Goal: Information Seeking & Learning: Learn about a topic

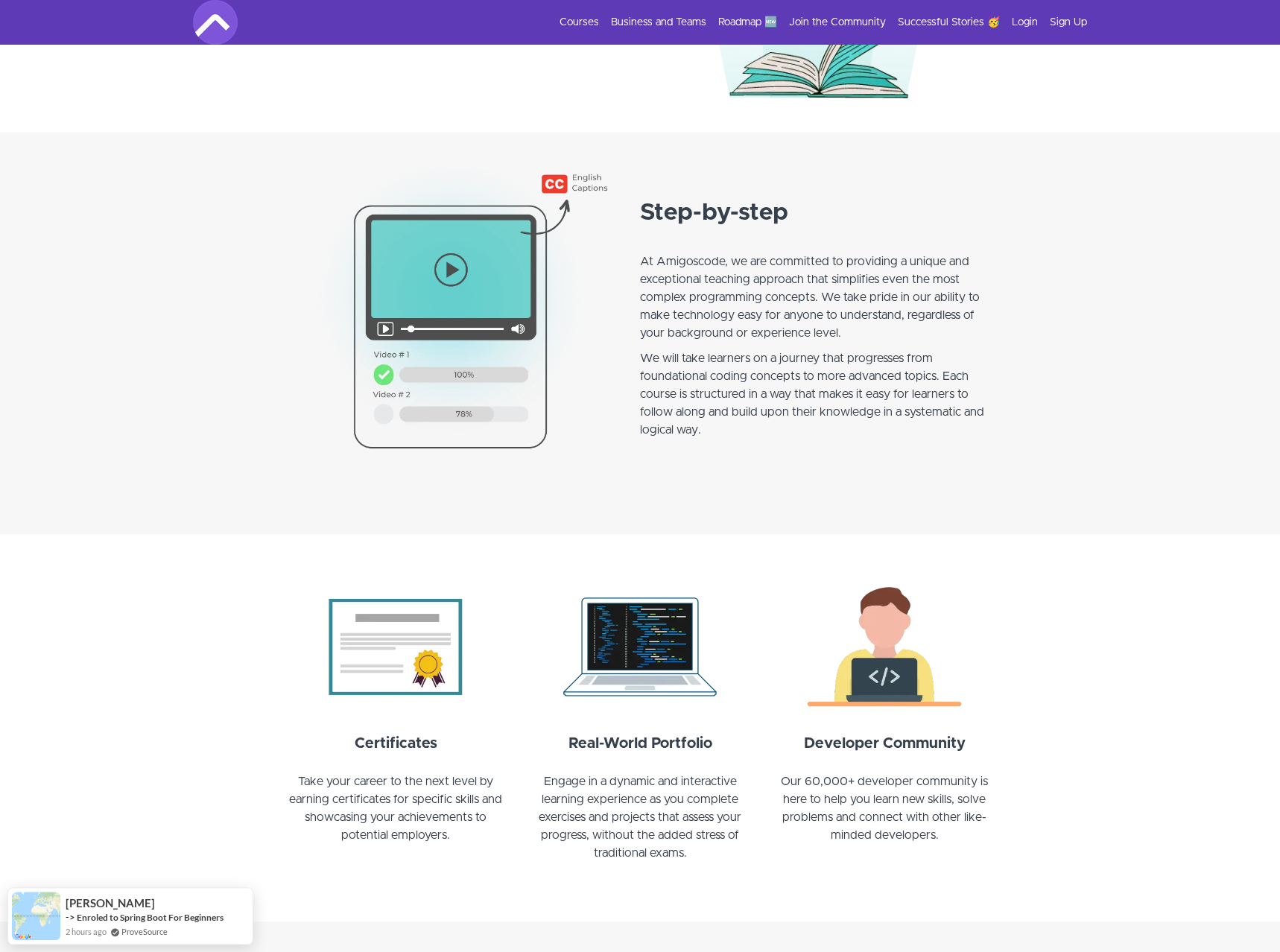
scroll to position [1064, 0]
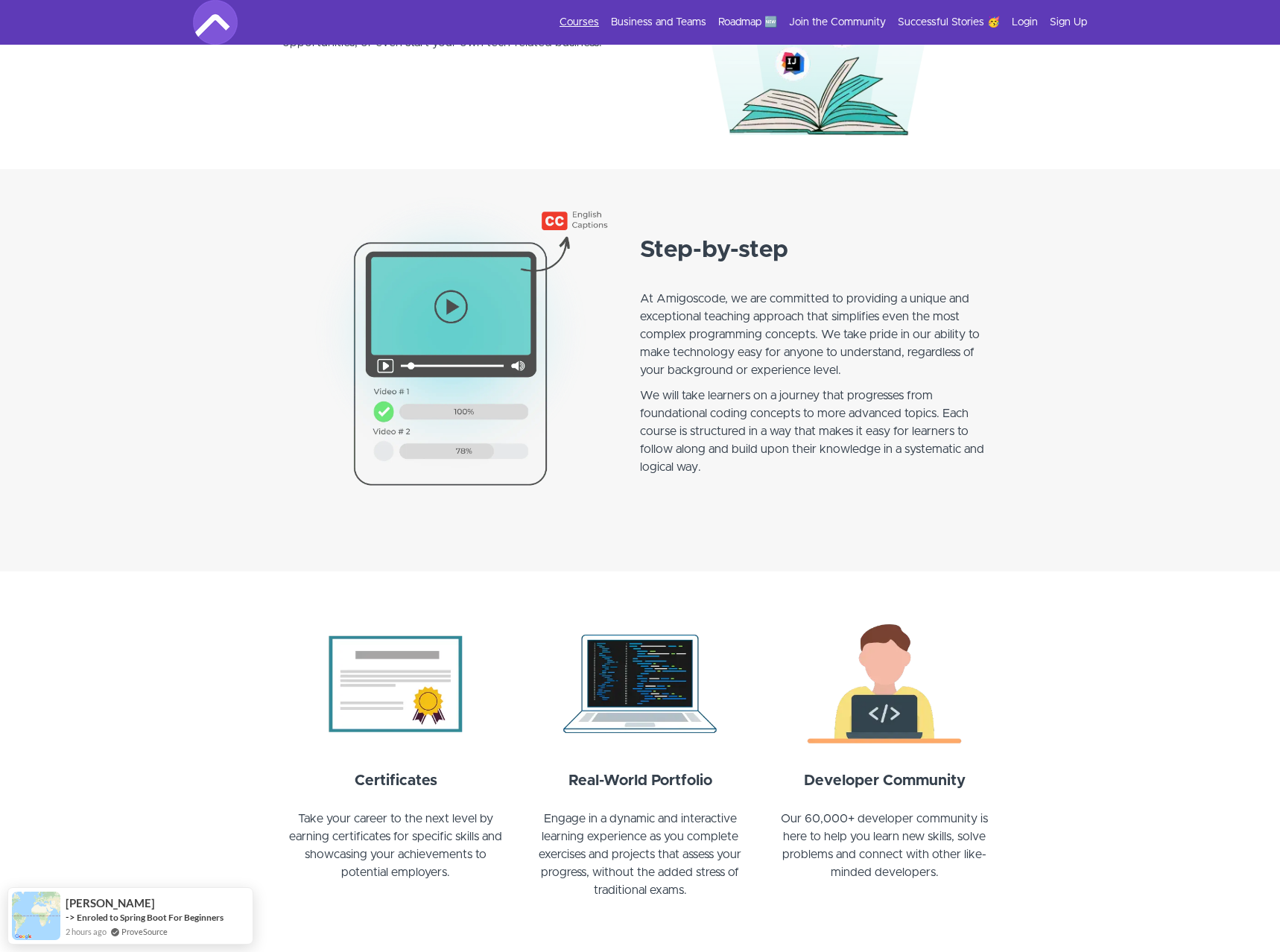
click at [578, 18] on link "Courses" at bounding box center [580, 22] width 40 height 15
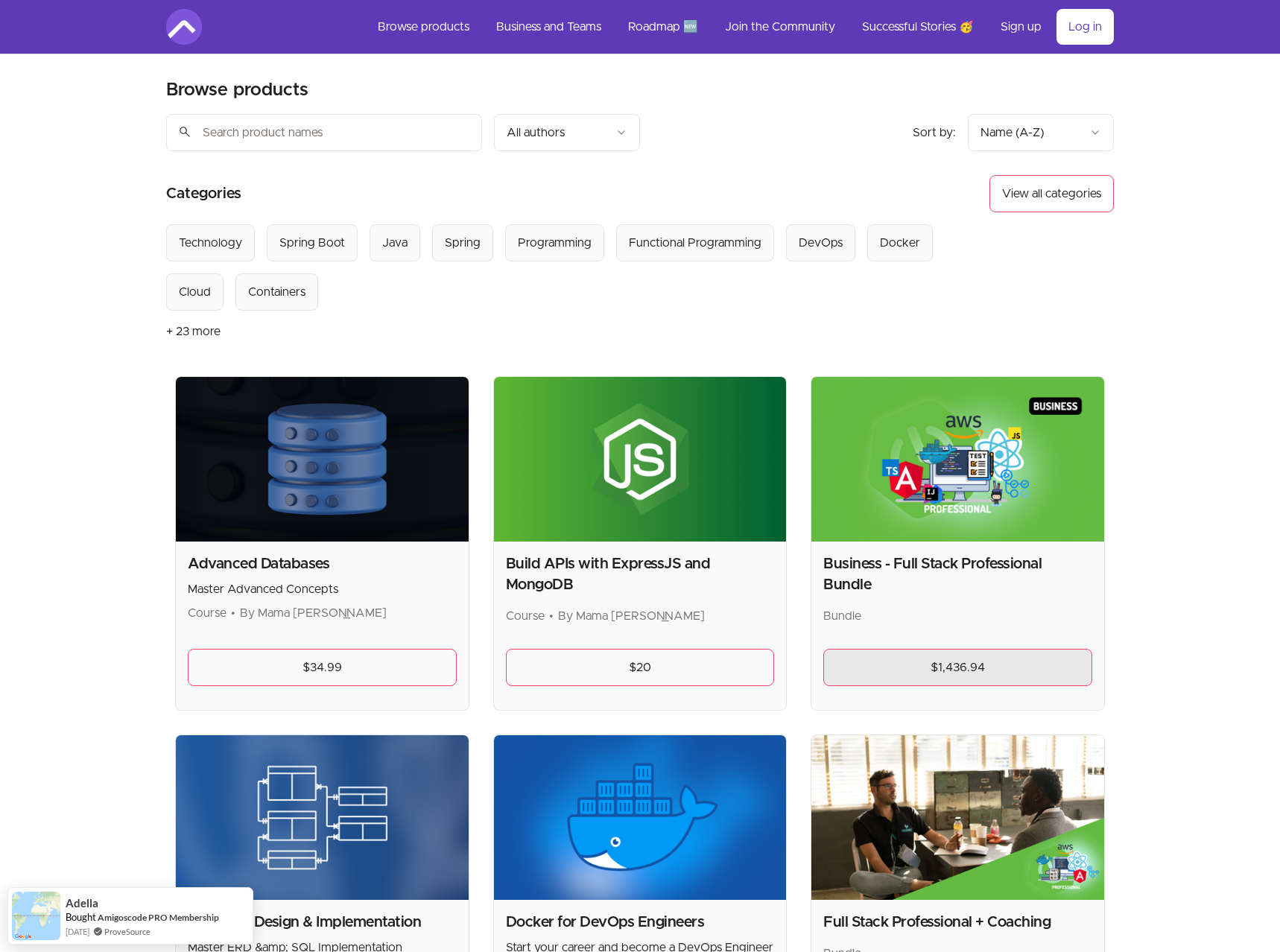
click at [979, 657] on link "$1,436.94" at bounding box center [958, 667] width 269 height 37
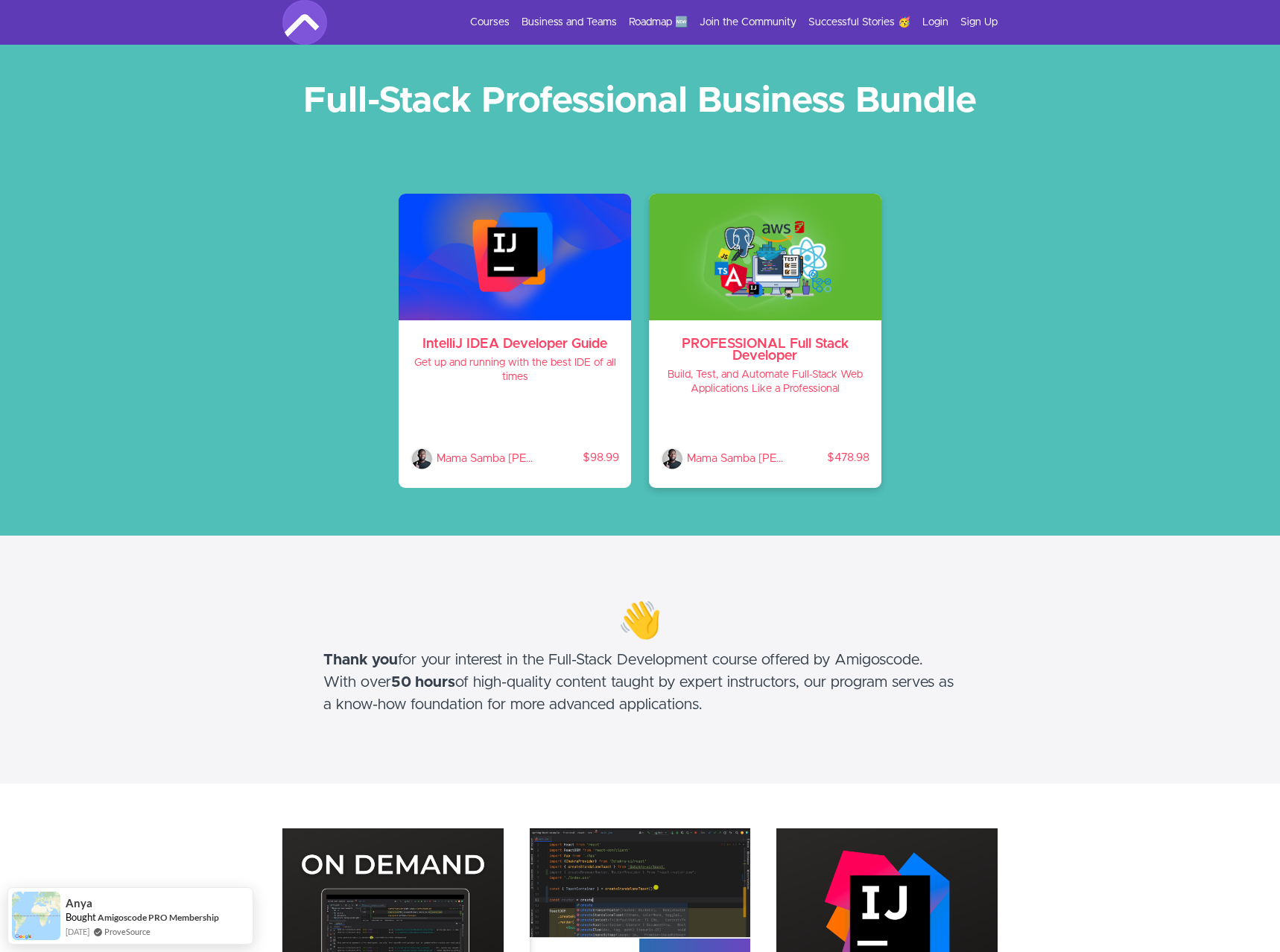
click at [785, 324] on div "PROFESSIONAL Full Stack Developer Build, Test, and Automate Full-Stack Web Appl…" at bounding box center [766, 404] width 233 height 168
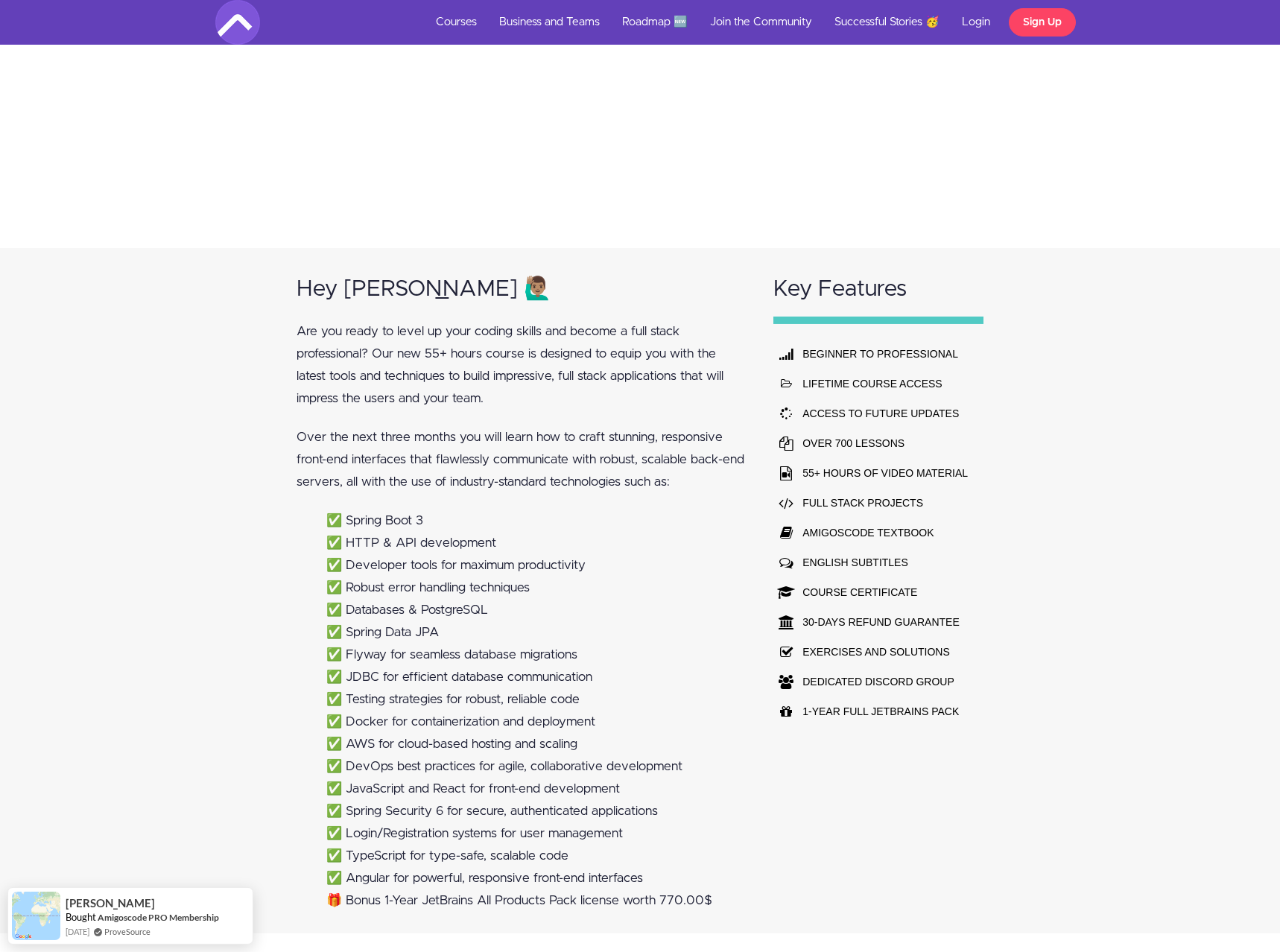
scroll to position [644, 0]
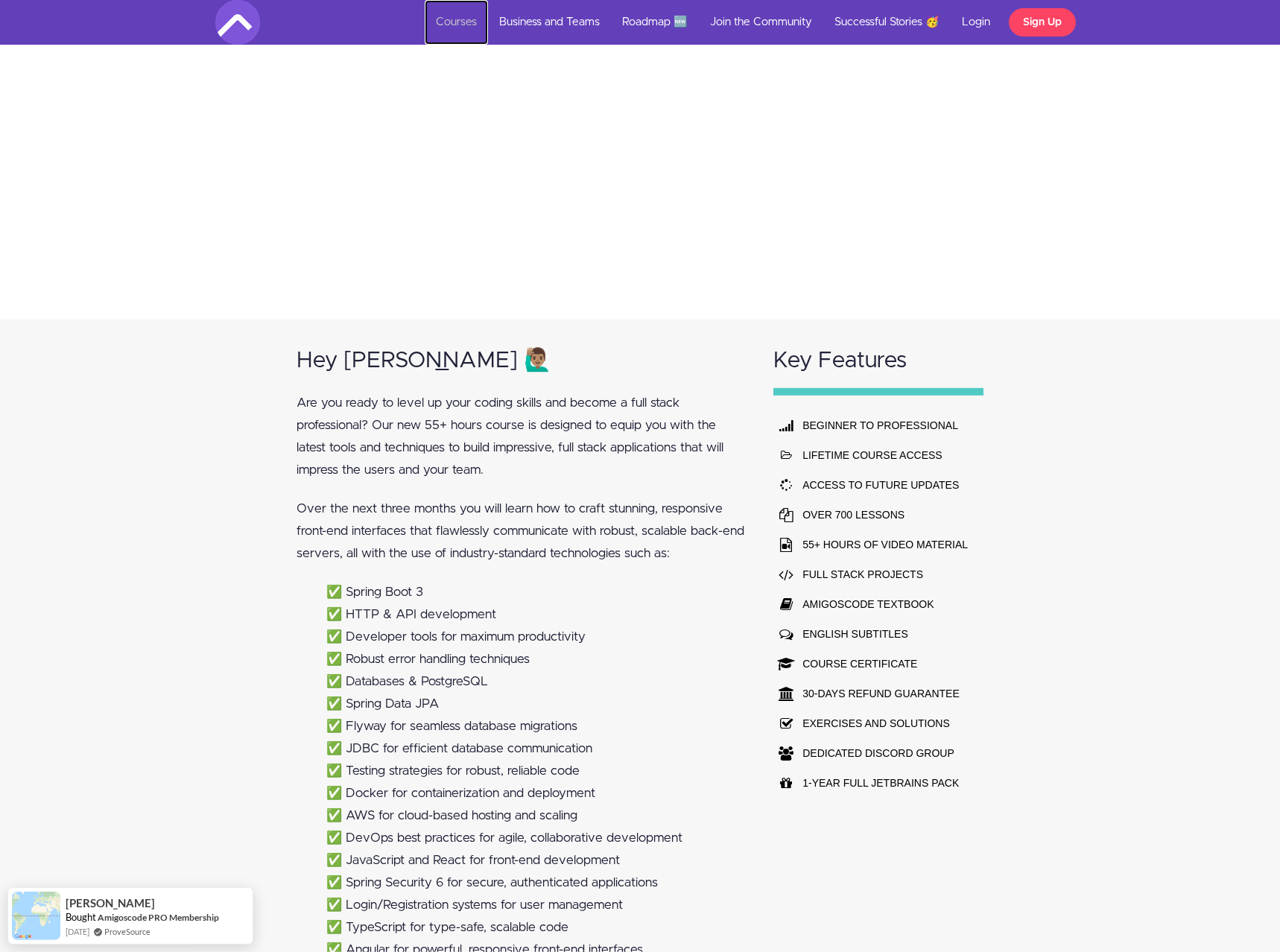
click at [459, 13] on link "Courses" at bounding box center [457, 22] width 64 height 45
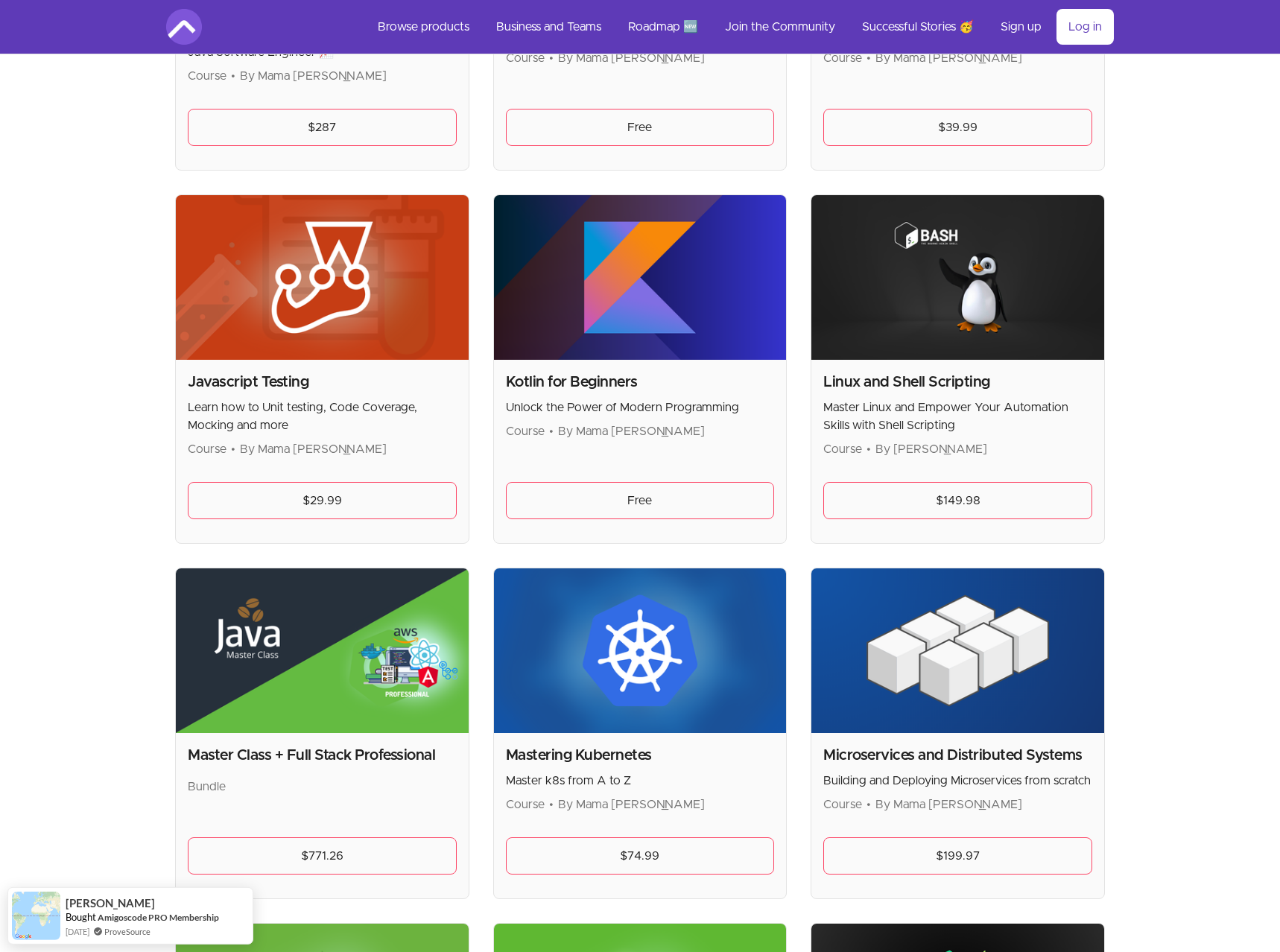
scroll to position [2204, 0]
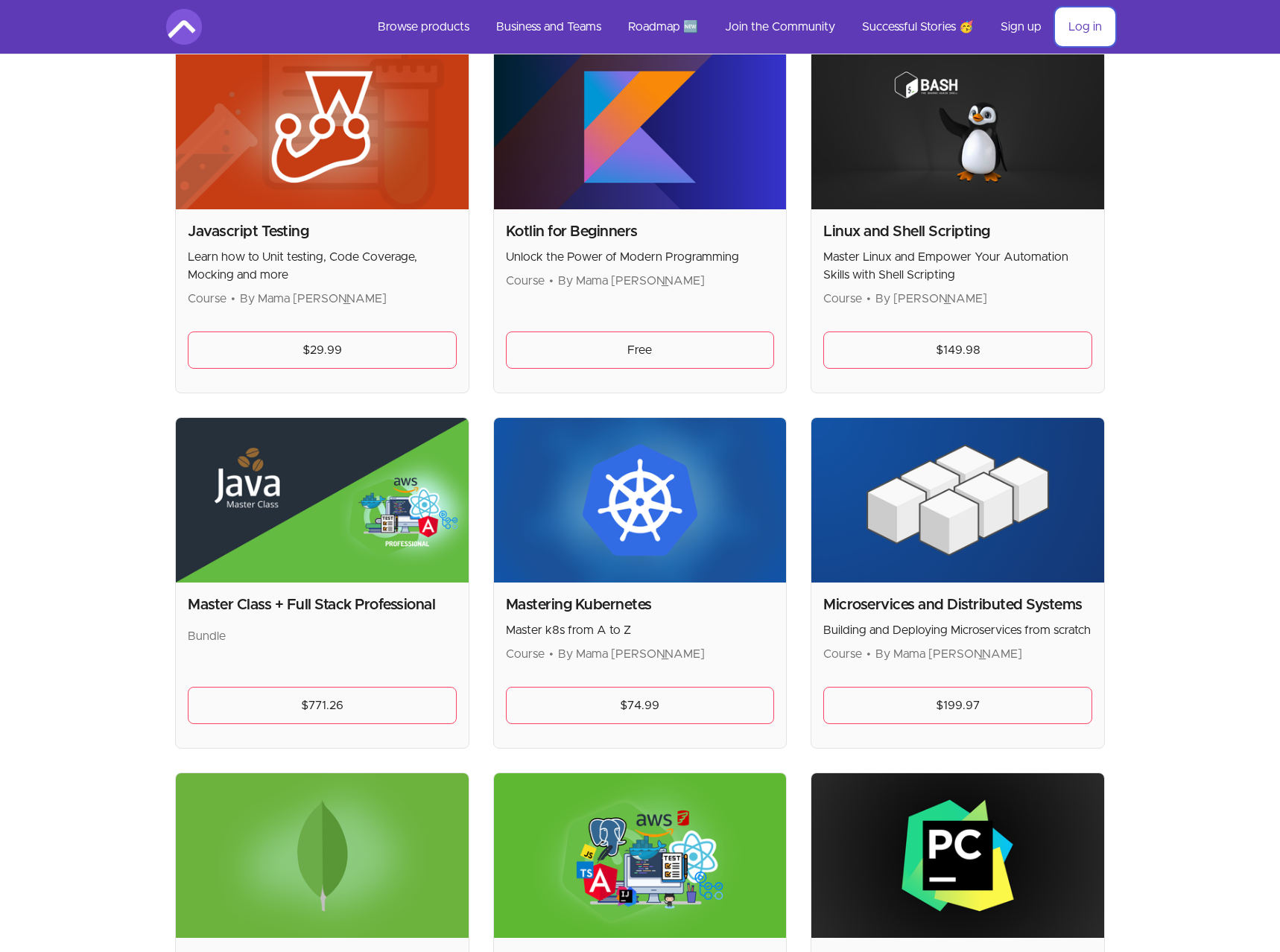
click at [1084, 26] on link "Log in" at bounding box center [1085, 27] width 58 height 36
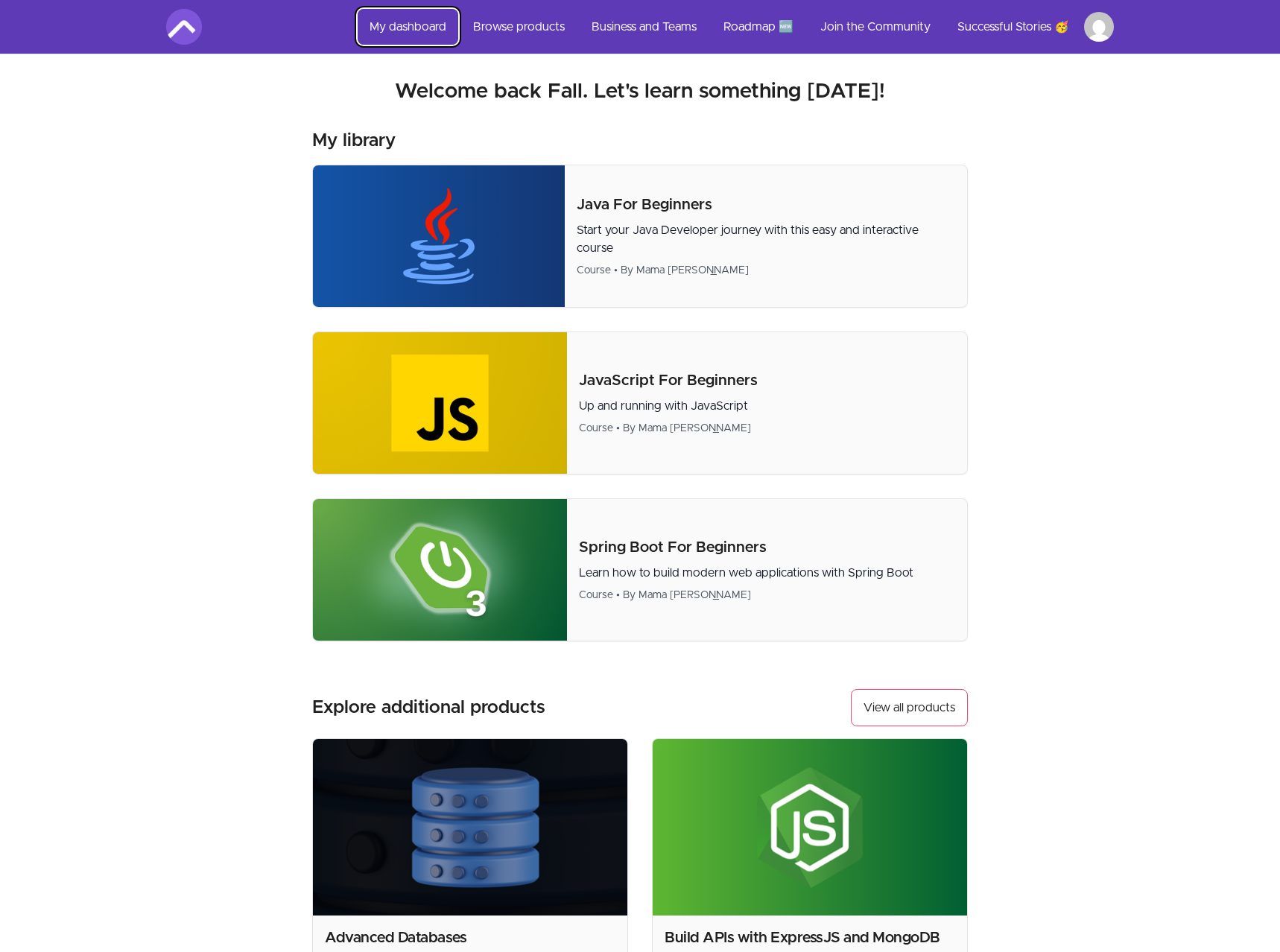
click at [439, 22] on link "My dashboard" at bounding box center [408, 27] width 100 height 36
click at [424, 23] on link "My dashboard" at bounding box center [408, 27] width 100 height 36
click at [186, 29] on img at bounding box center [184, 27] width 36 height 36
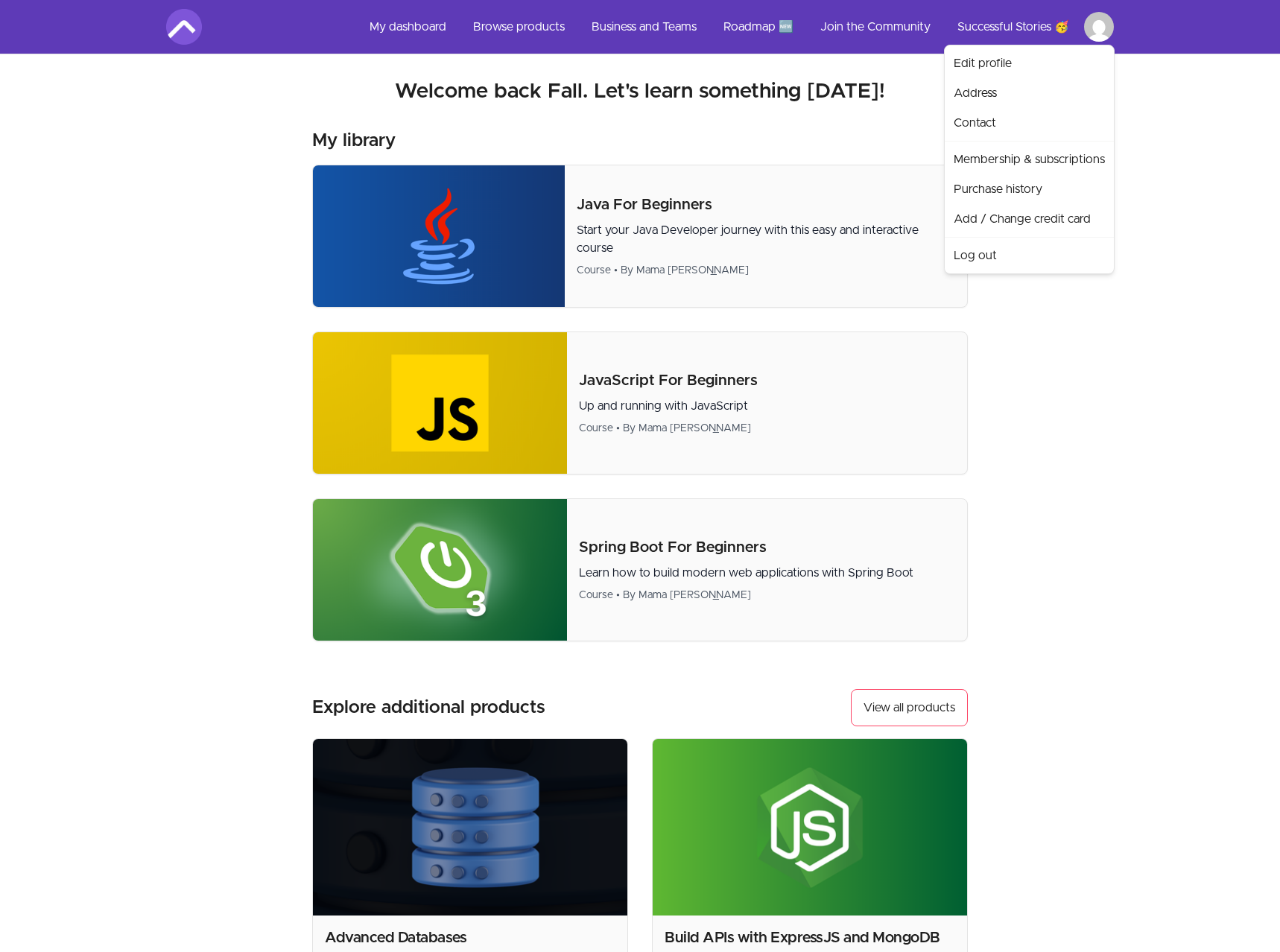
click at [1101, 28] on html "Skip to main content Main menu Includes navigation links and user settings My d…" at bounding box center [640, 646] width 1280 height 1291
click at [538, 28] on html "Skip to main content Main menu Includes navigation links and user settings My d…" at bounding box center [640, 646] width 1280 height 1291
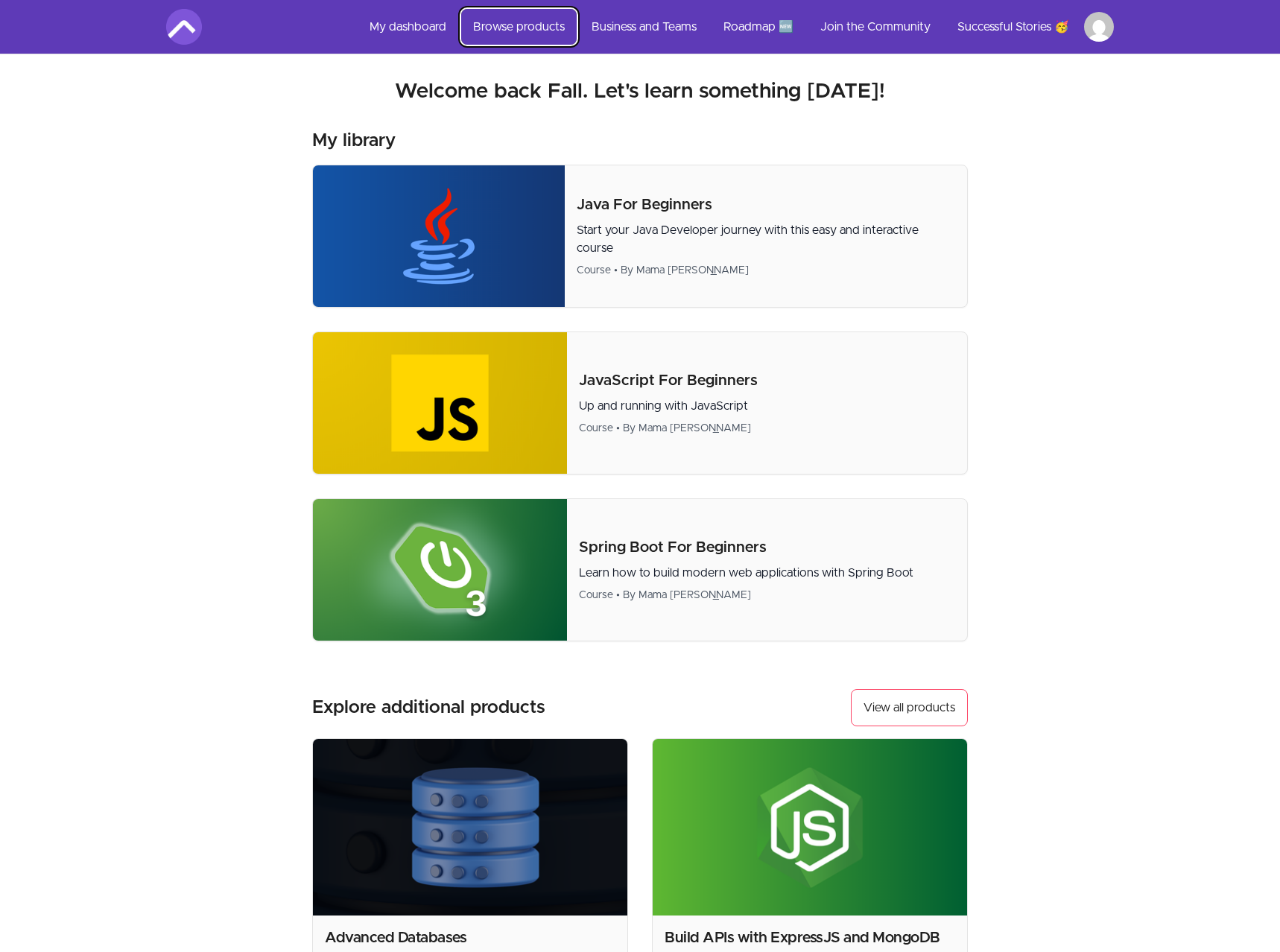
click at [537, 28] on link "Browse products" at bounding box center [519, 27] width 115 height 36
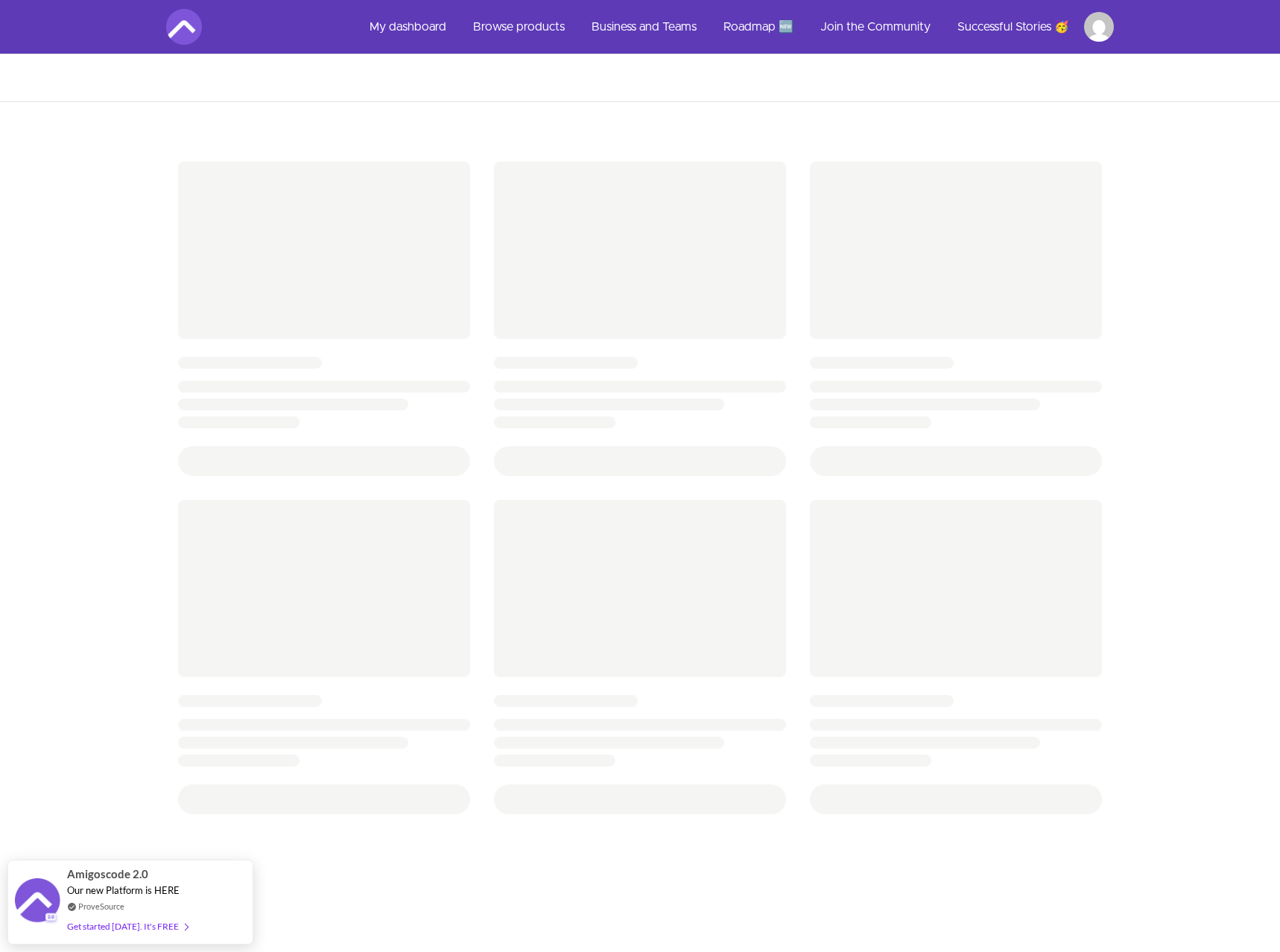
click at [1086, 20] on html "Skip to main content Main menu Includes navigation links and user settings My d…" at bounding box center [640, 739] width 1280 height 1478
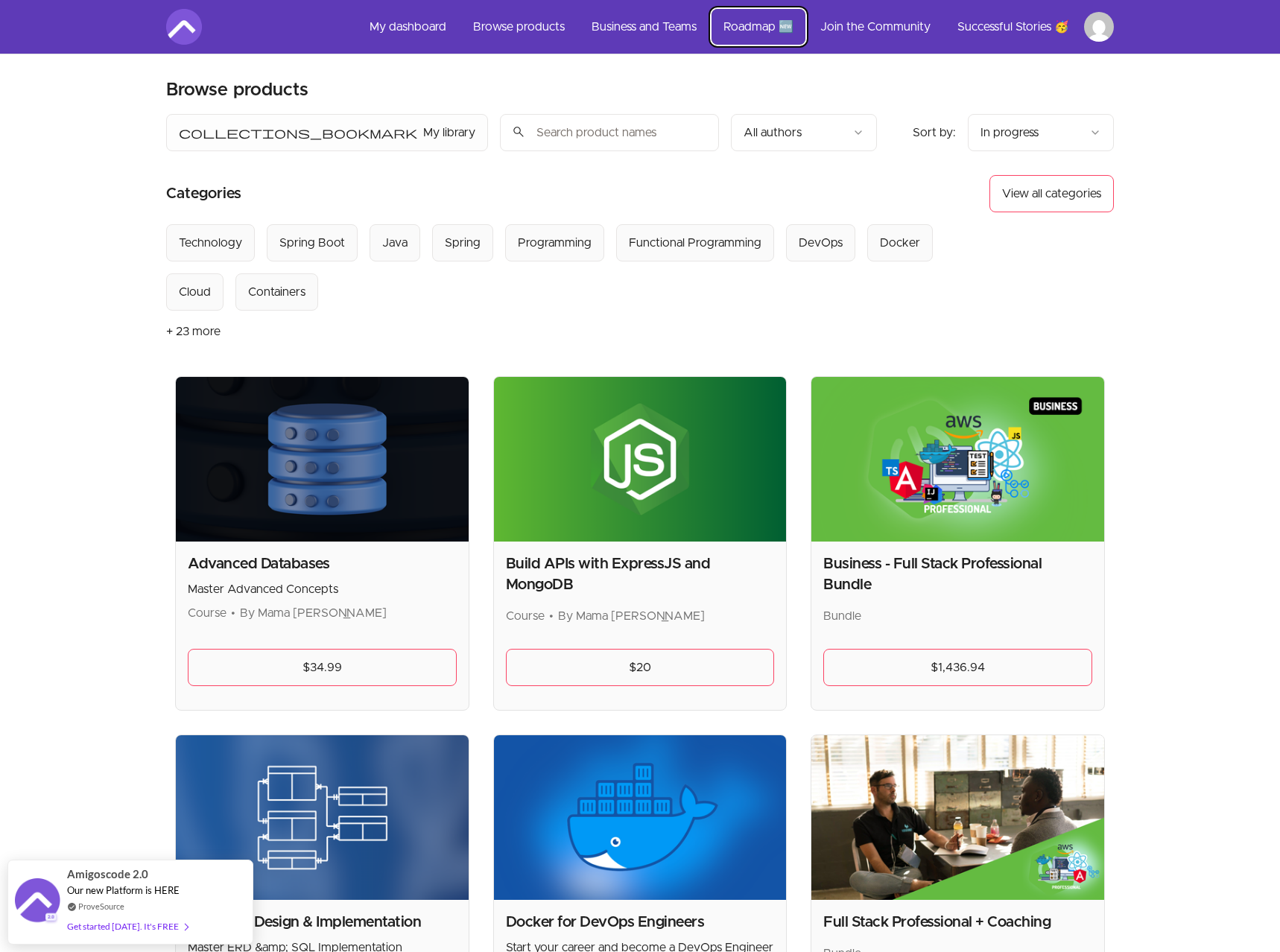
click at [736, 23] on link "Roadmap 🆕" at bounding box center [758, 27] width 93 height 36
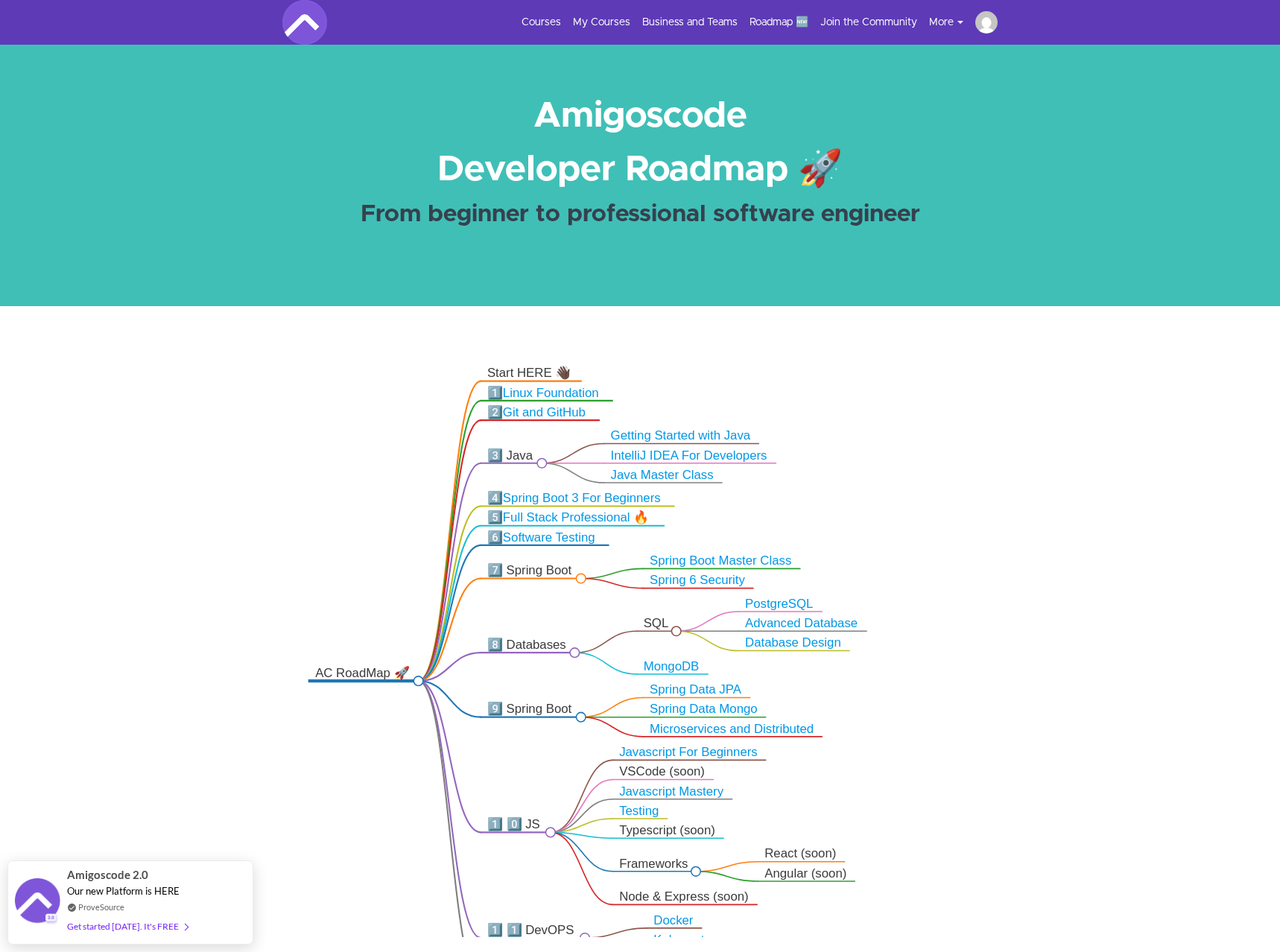
drag, startPoint x: 1046, startPoint y: 601, endPoint x: 991, endPoint y: 602, distance: 55.0
click at [991, 602] on icon ".markmap{font:300 16px/20px sans-serif}.markmap-link{fill:none}.markmap-node>ci…" at bounding box center [640, 652] width 1280 height 572
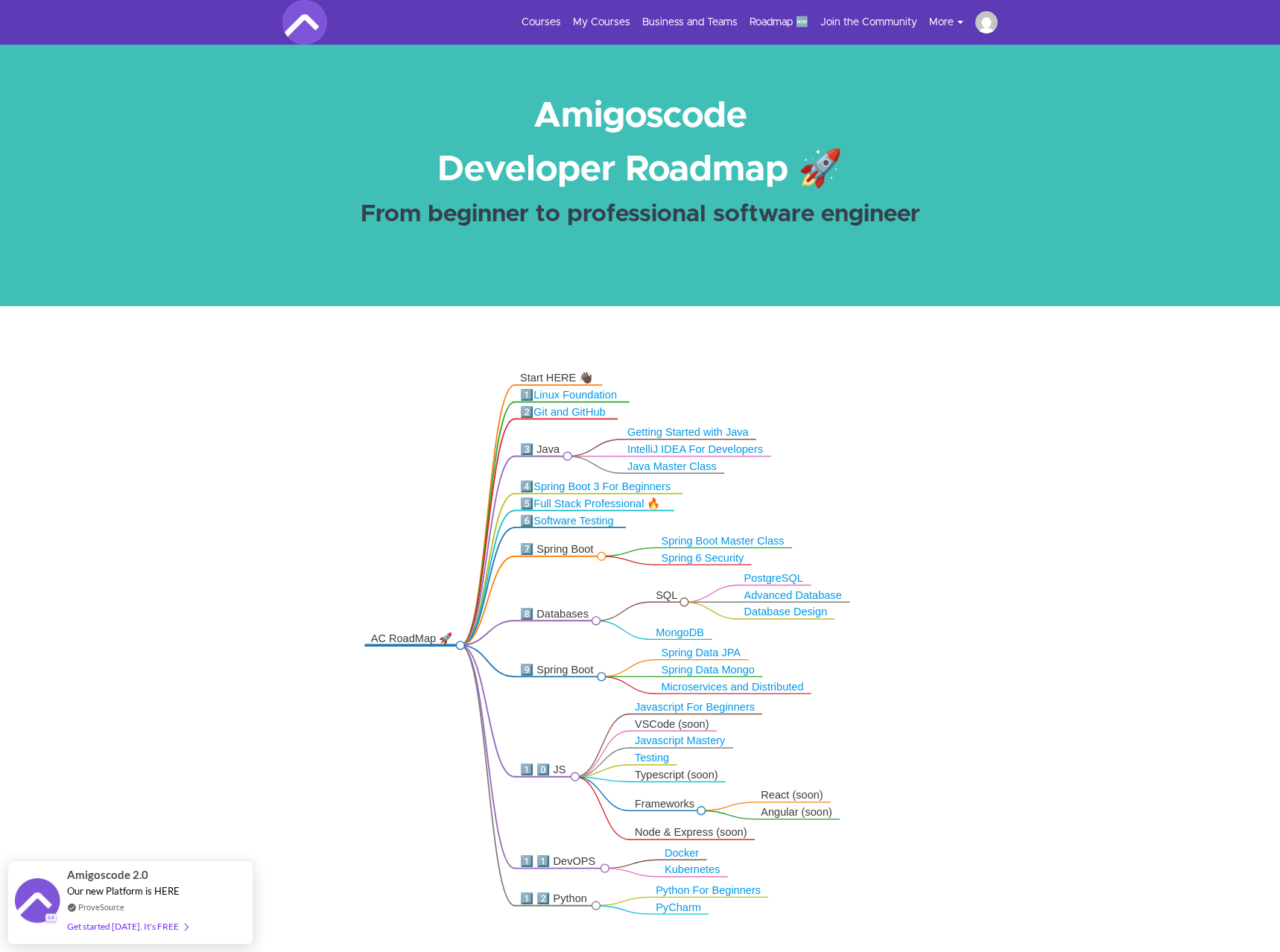
drag, startPoint x: 992, startPoint y: 680, endPoint x: 958, endPoint y: 656, distance: 41.6
click at [958, 656] on icon ".markmap{font:300 16px/20px sans-serif}.markmap-link{fill:none}.markmap-node>ci…" at bounding box center [640, 652] width 1280 height 572
click at [613, 22] on link "My Courses" at bounding box center [602, 22] width 58 height 15
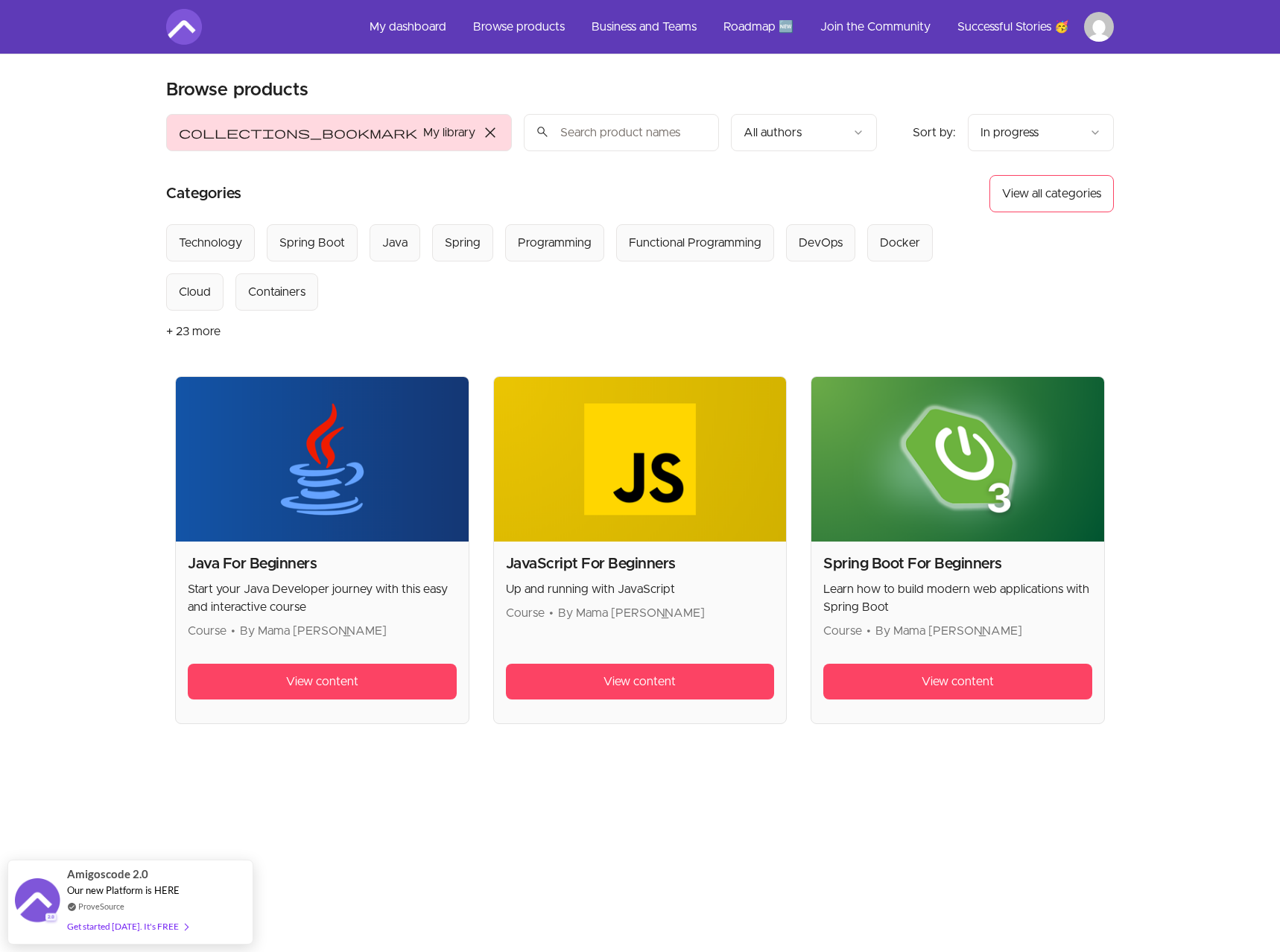
click at [481, 128] on span "close" at bounding box center [490, 132] width 18 height 18
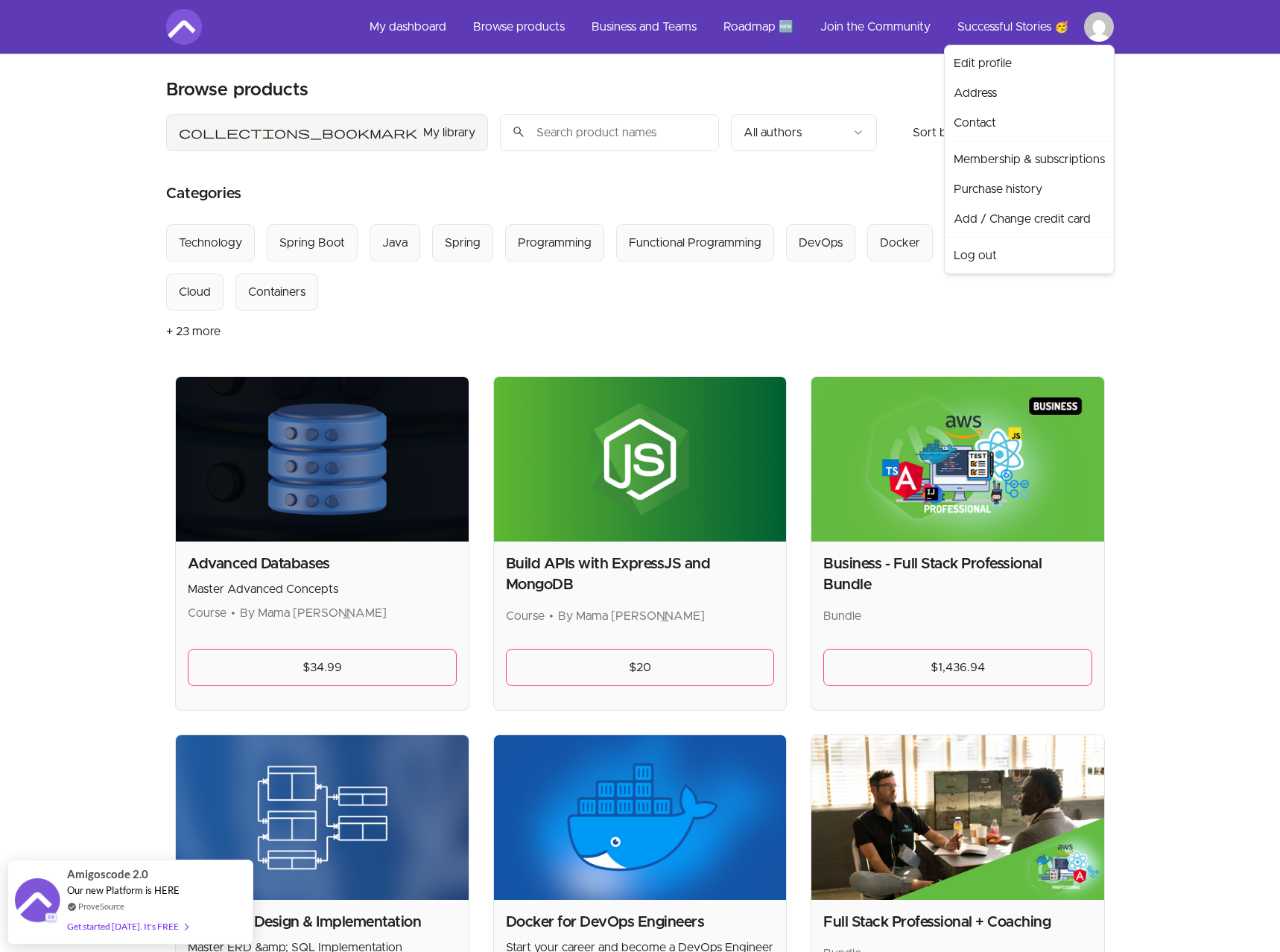
click at [999, 250] on link "Log out" at bounding box center [1029, 256] width 163 height 30
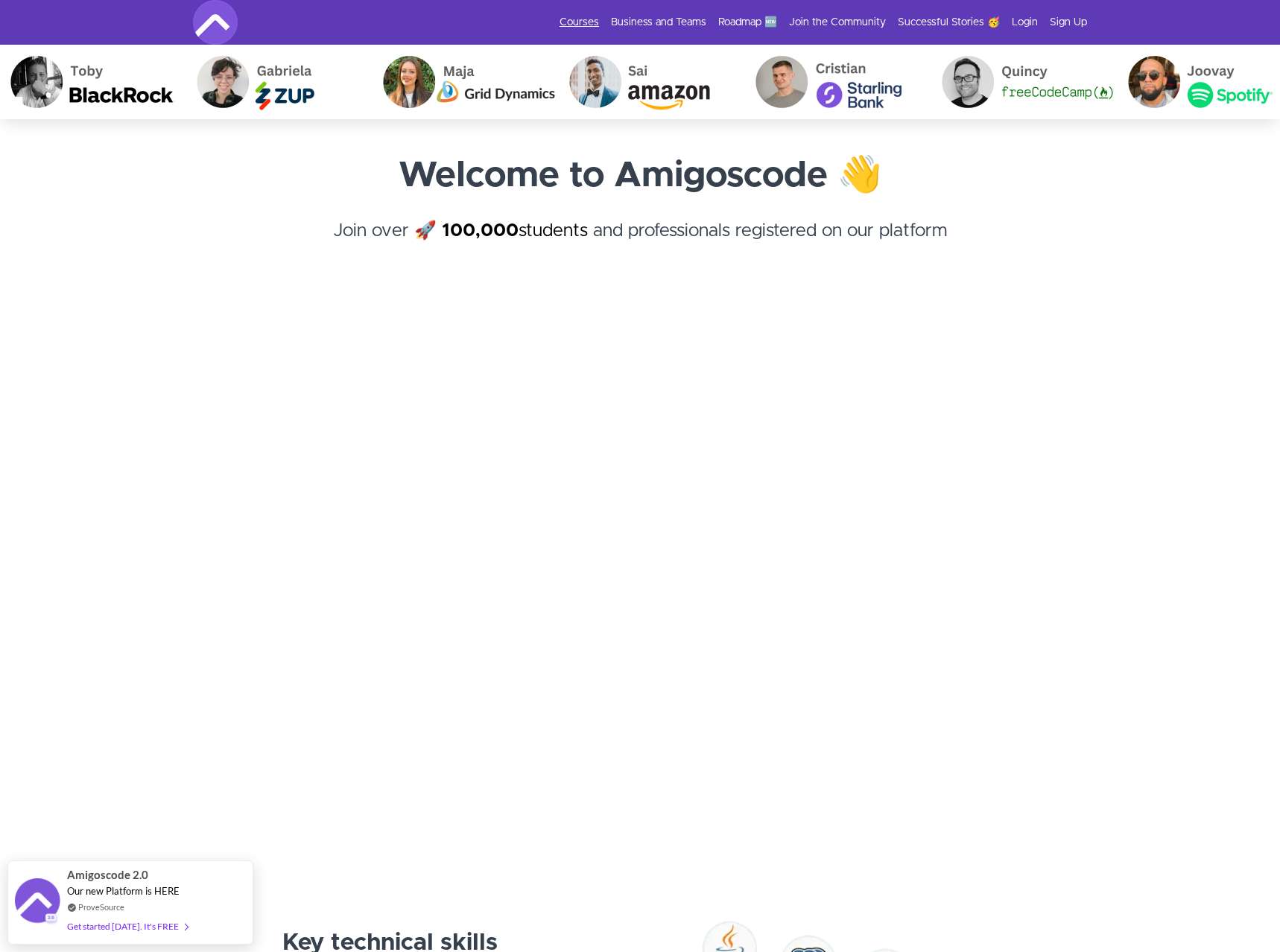
click at [592, 20] on link "Courses" at bounding box center [580, 22] width 40 height 15
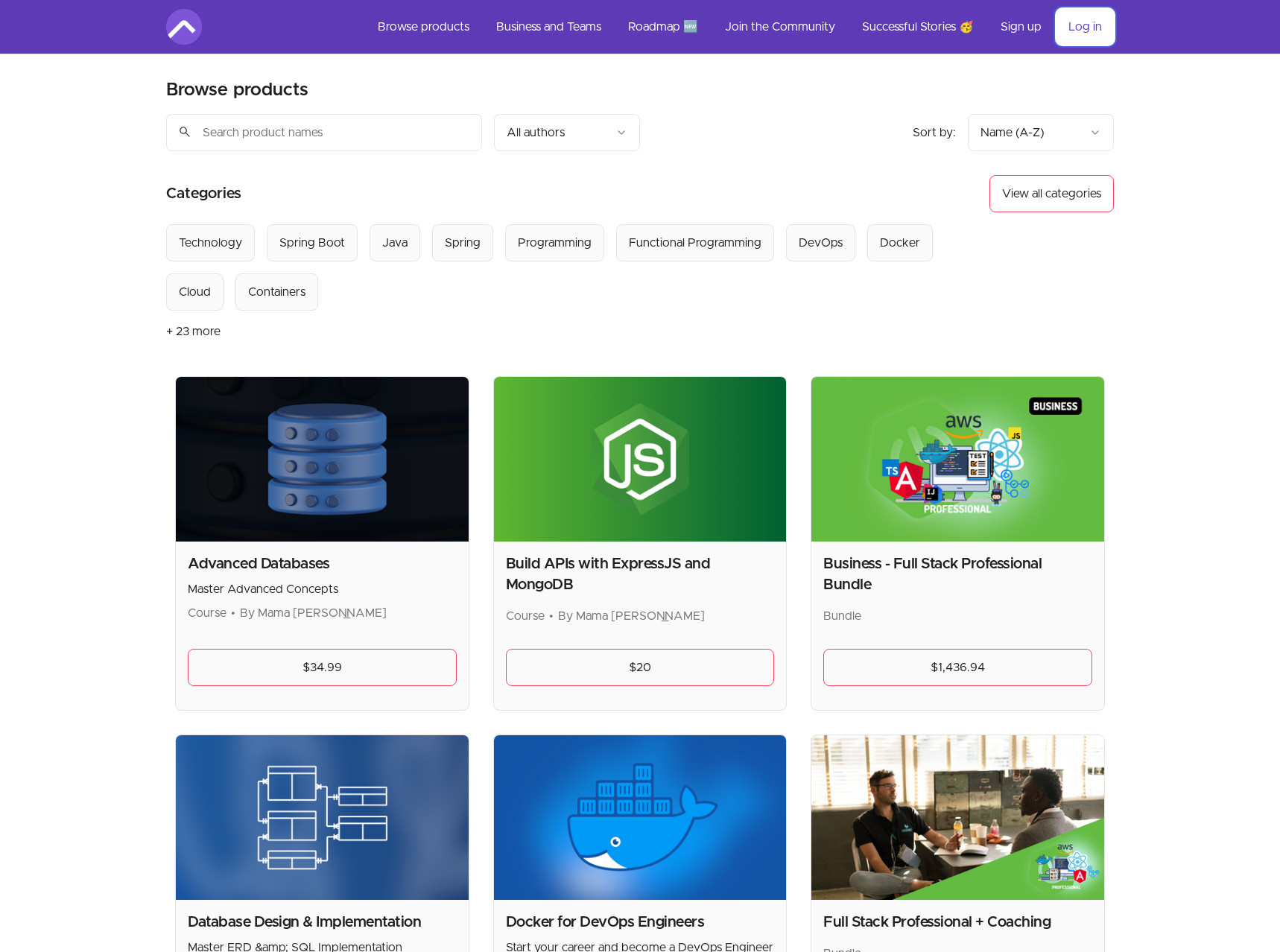
click at [1075, 24] on link "Log in" at bounding box center [1085, 27] width 58 height 36
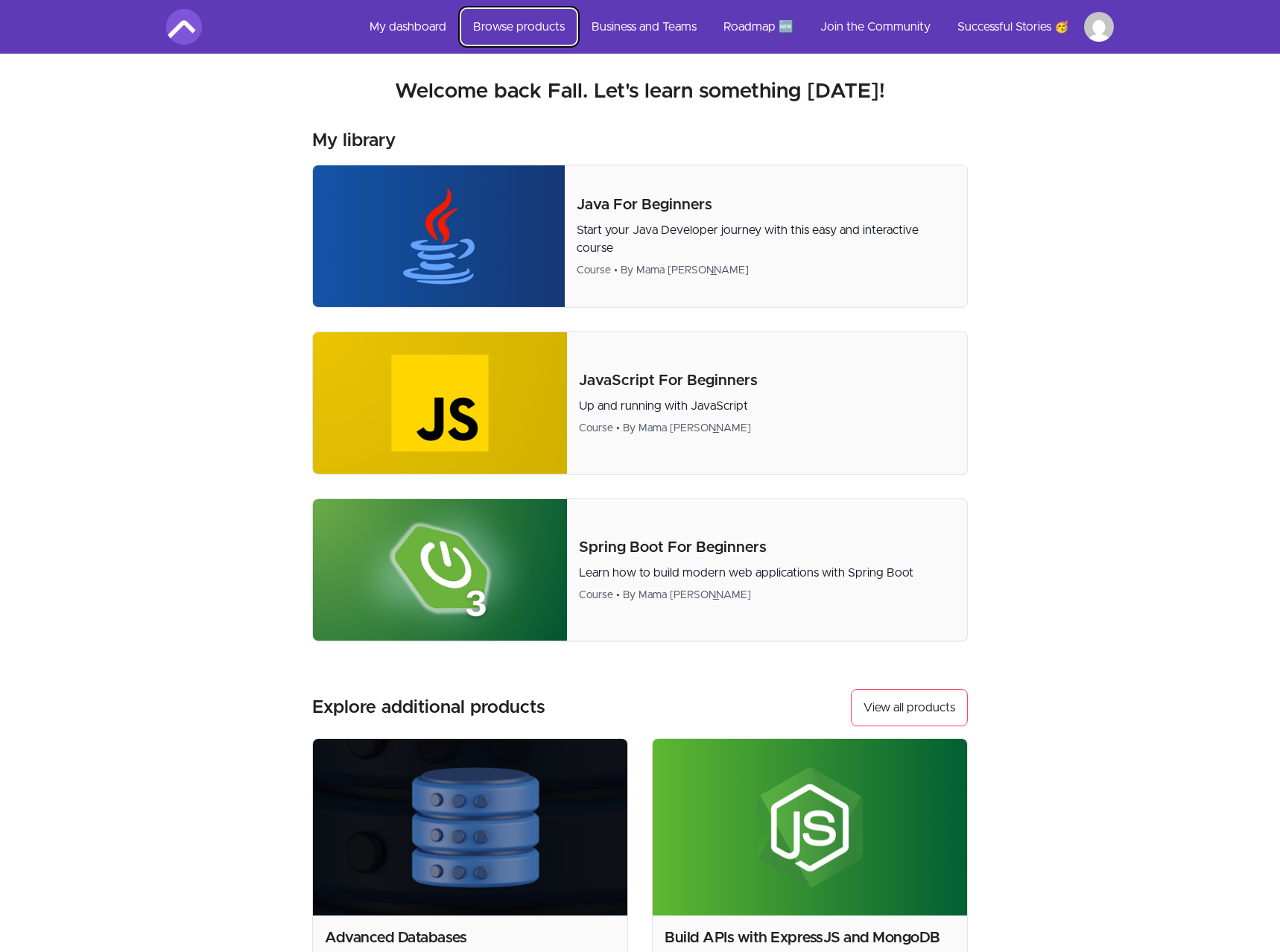
click at [536, 23] on link "Browse products" at bounding box center [519, 27] width 115 height 36
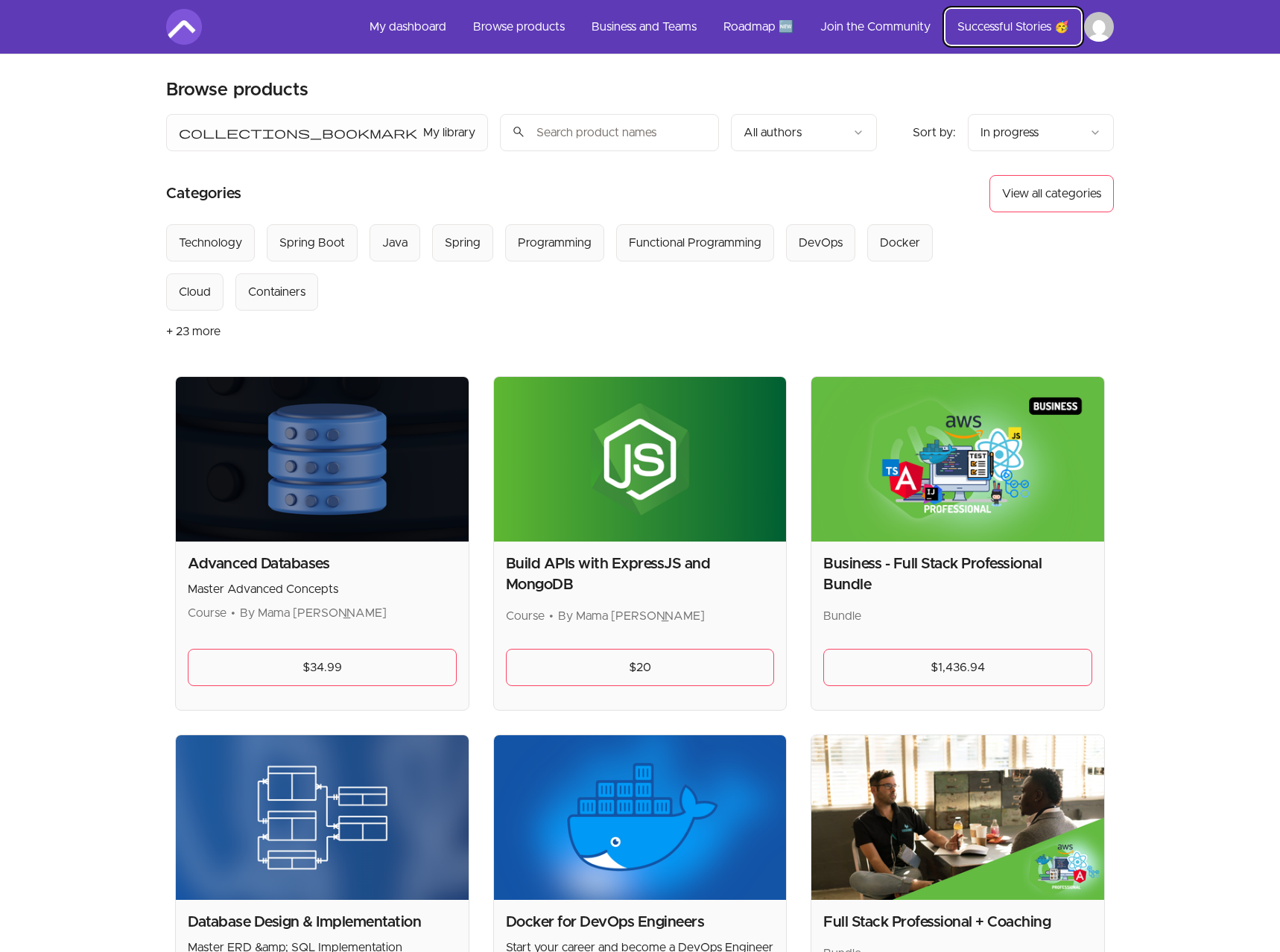
click at [982, 30] on link "Successful Stories 🥳" at bounding box center [1013, 27] width 135 height 36
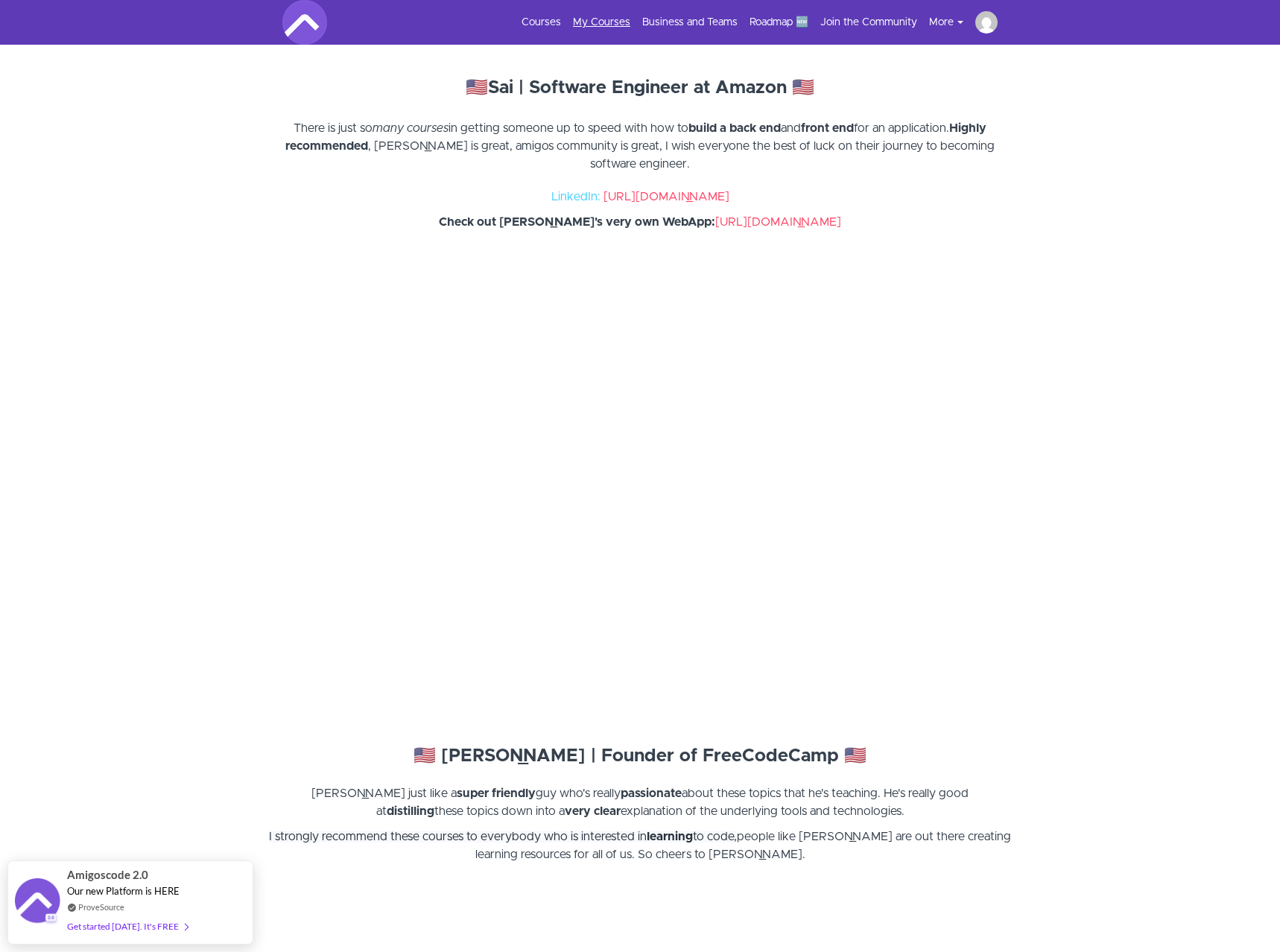
click at [621, 22] on link "My Courses" at bounding box center [602, 22] width 58 height 15
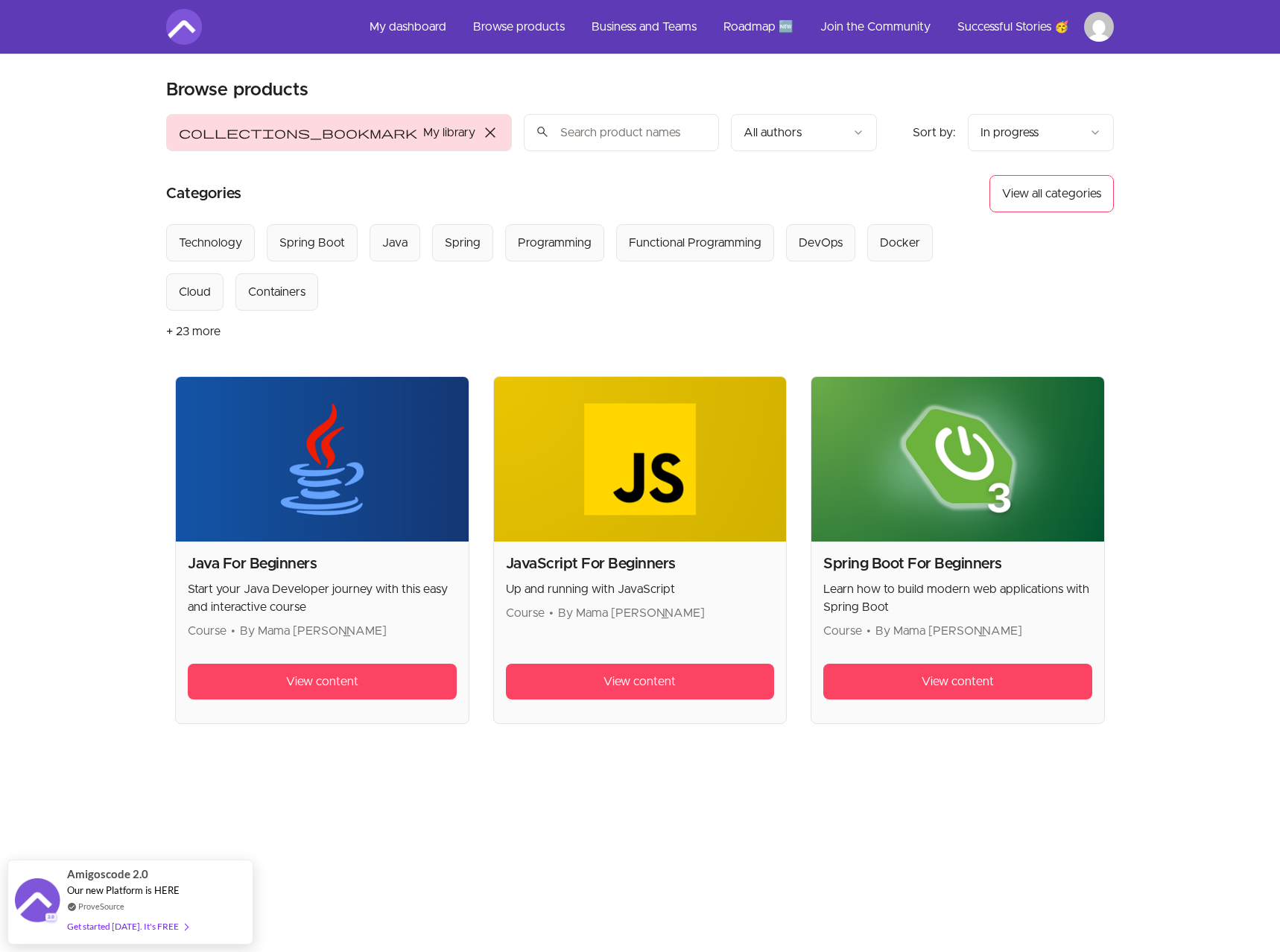
click at [481, 133] on span "close" at bounding box center [490, 132] width 18 height 18
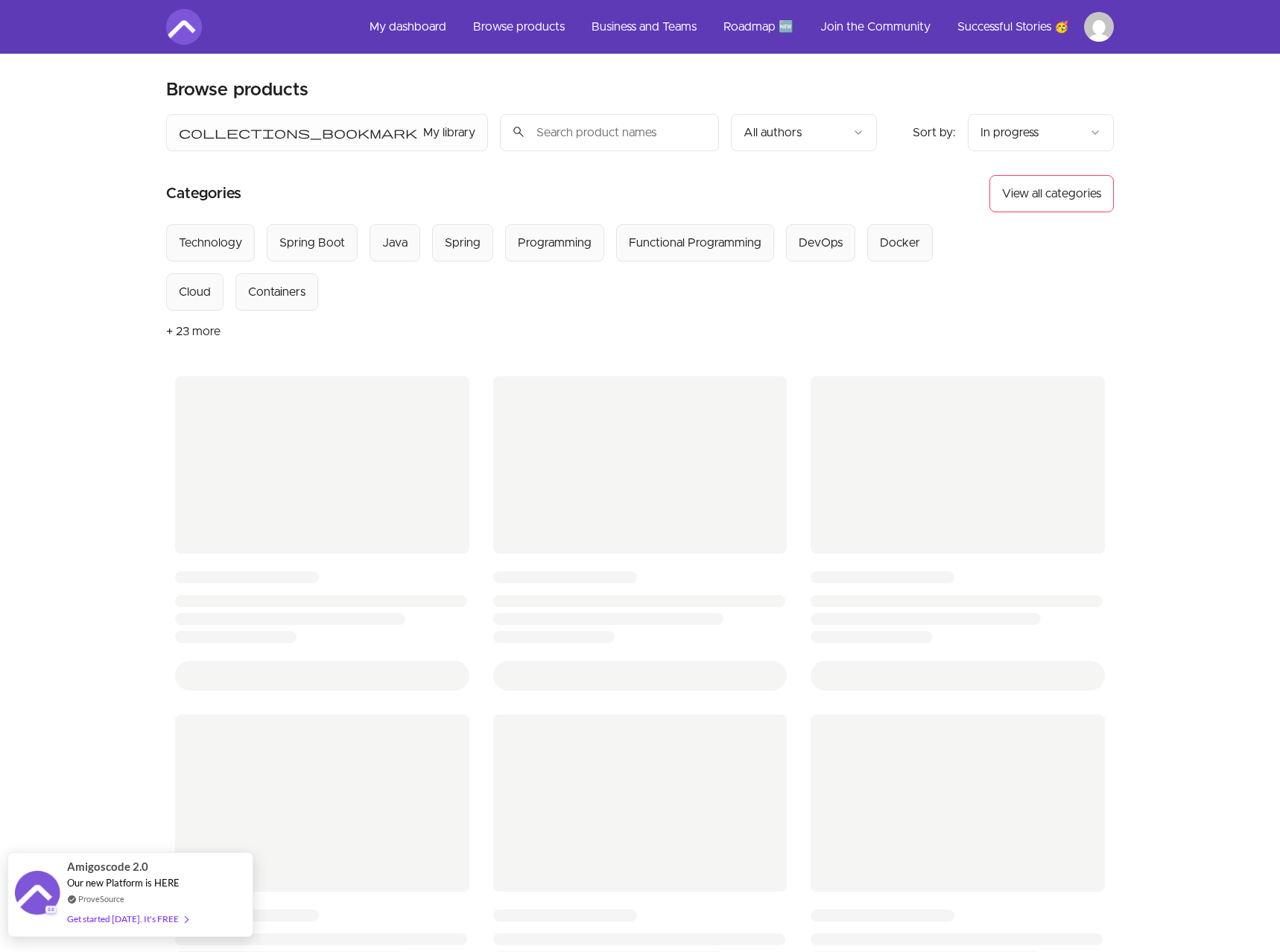
click at [153, 919] on div "Get started [DATE]. It's FREE" at bounding box center [126, 918] width 120 height 17
